Goal: Transaction & Acquisition: Purchase product/service

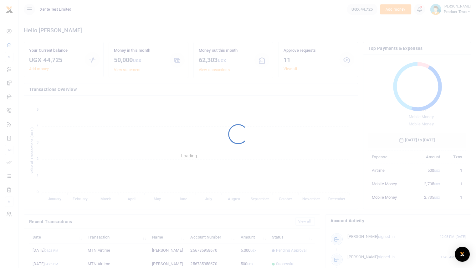
scroll to position [83, 93]
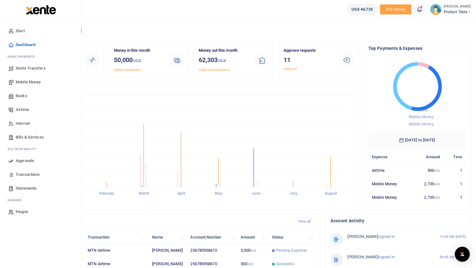
click at [20, 106] on span "Airtime" at bounding box center [22, 109] width 13 height 6
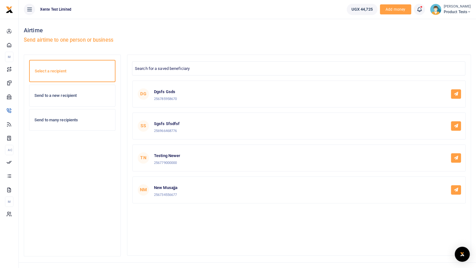
click at [61, 97] on h6 "Send to a new recipient" at bounding box center [72, 95] width 76 height 5
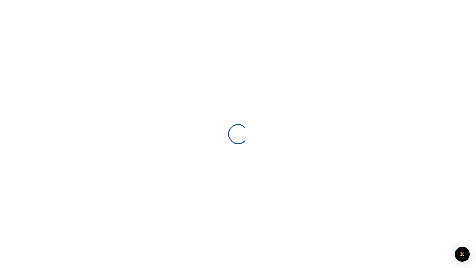
select select
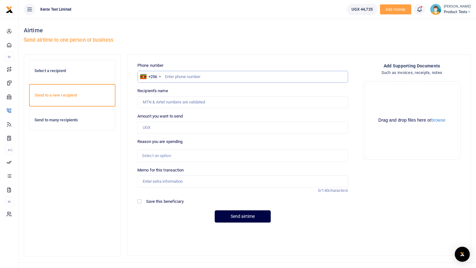
click at [222, 78] on input "text" at bounding box center [242, 77] width 211 height 12
type input "i"
type input "785958670"
type input "Tuza John"
type input "785958670"
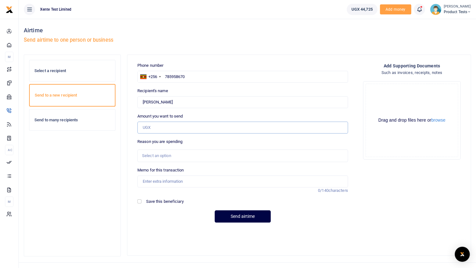
click at [315, 128] on input "Amount you want to send" at bounding box center [242, 127] width 211 height 12
type input "500"
click at [225, 156] on div "Select an option" at bounding box center [240, 155] width 197 height 6
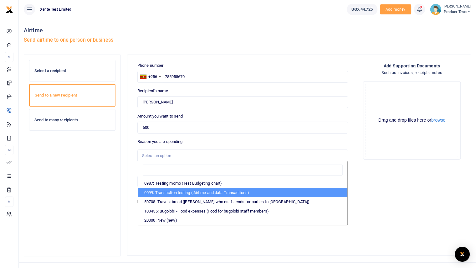
click at [209, 191] on li "0099: Transaction testing ( Airtime and data Transactions)" at bounding box center [242, 192] width 209 height 9
select select "72"
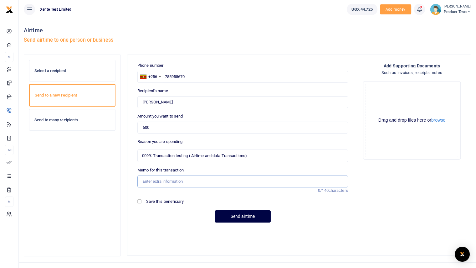
click at [211, 182] on input "Memo for this transaction" at bounding box center [242, 181] width 211 height 12
type input "Test alerts"
click at [240, 215] on button "Send airtime" at bounding box center [243, 216] width 56 height 12
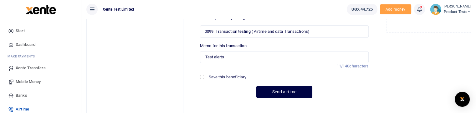
scroll to position [165, 0]
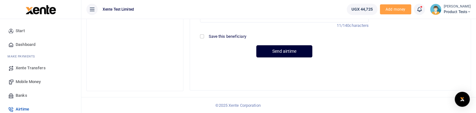
click at [277, 49] on button "Send airtime" at bounding box center [284, 51] width 56 height 12
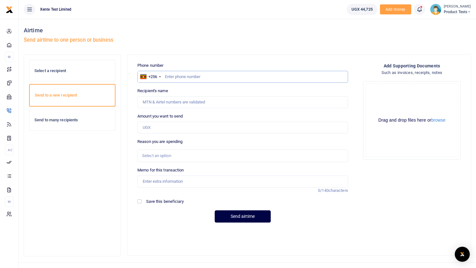
click at [197, 75] on input "text" at bounding box center [242, 77] width 211 height 12
type input "785958670"
type input "[PERSON_NAME]"
click at [190, 126] on input "Amount you want to send" at bounding box center [242, 127] width 211 height 12
type input "500"
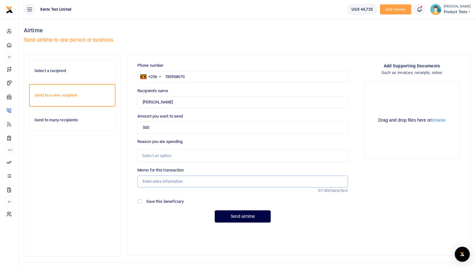
click at [185, 182] on input "Memo for this transaction" at bounding box center [242, 181] width 211 height 12
type input "test alert"
click at [239, 217] on button "Send airtime" at bounding box center [243, 216] width 56 height 12
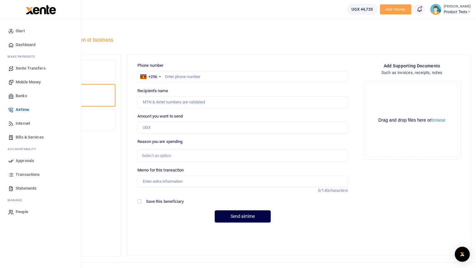
click at [19, 161] on span "Approvals" at bounding box center [25, 160] width 18 height 6
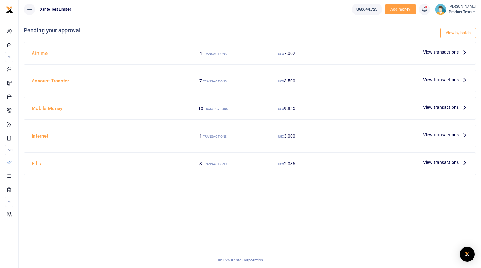
click at [430, 53] on span "View transactions" at bounding box center [441, 52] width 36 height 7
